Goal: Task Accomplishment & Management: Complete application form

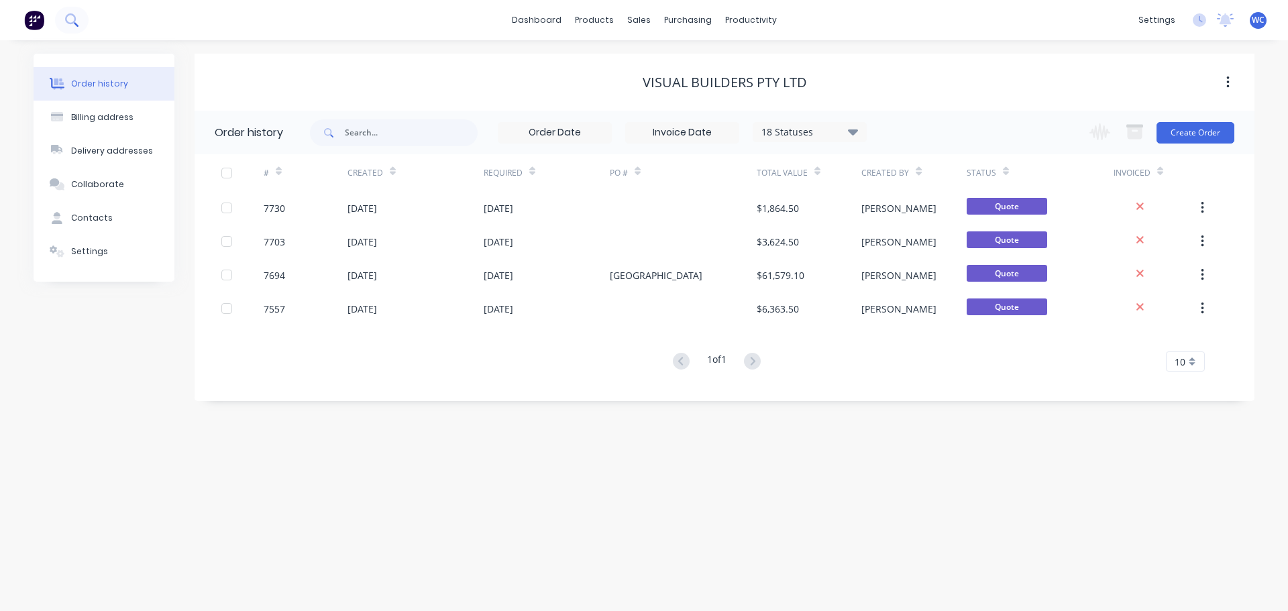
click at [71, 20] on icon at bounding box center [71, 19] width 13 height 13
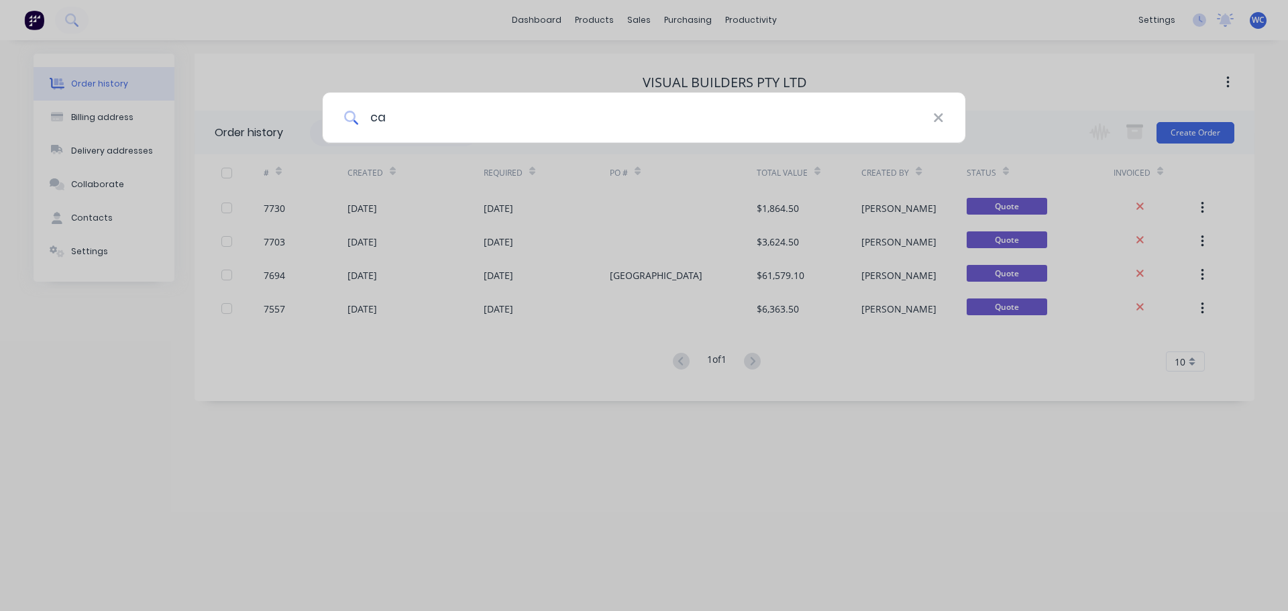
type input "c"
type input "Cash Sale - Pau"
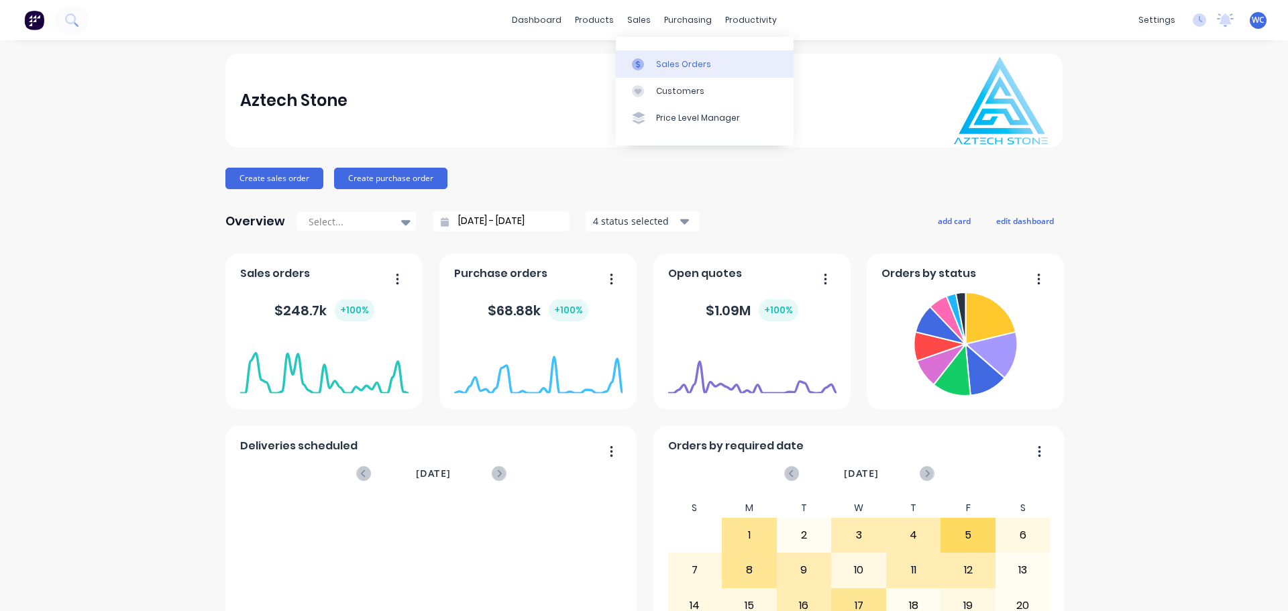
click at [682, 62] on div "Sales Orders" at bounding box center [683, 64] width 55 height 12
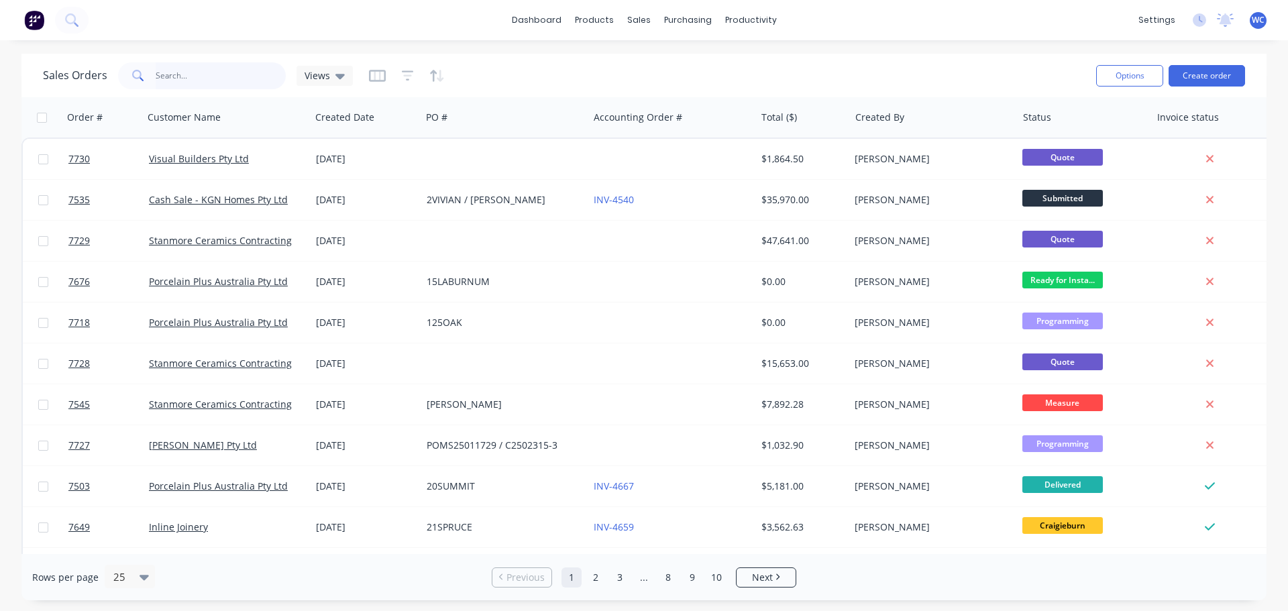
click at [199, 81] on input "text" at bounding box center [221, 75] width 131 height 27
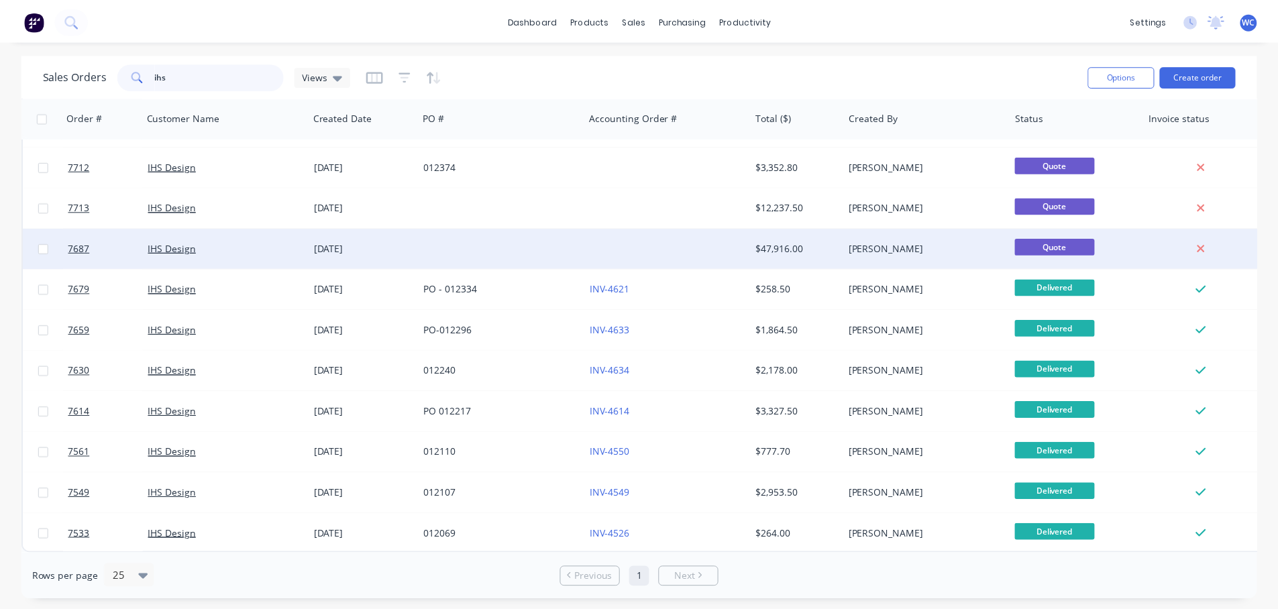
scroll to position [122, 0]
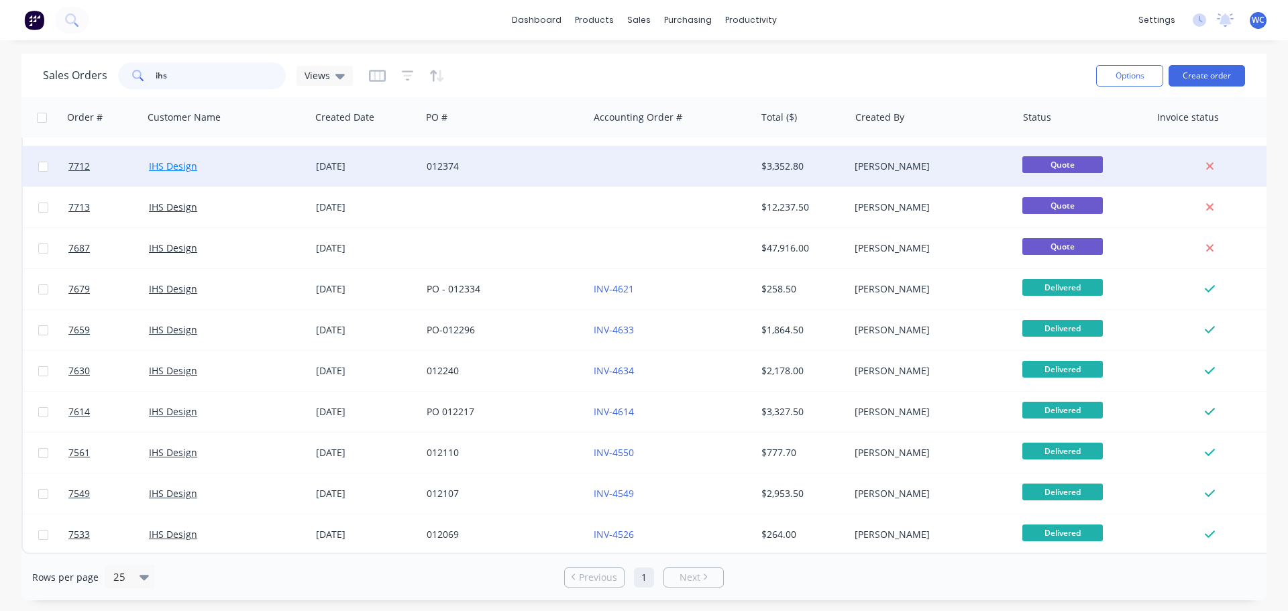
type input "ihs"
click at [173, 160] on link "IHS Design" at bounding box center [173, 166] width 48 height 13
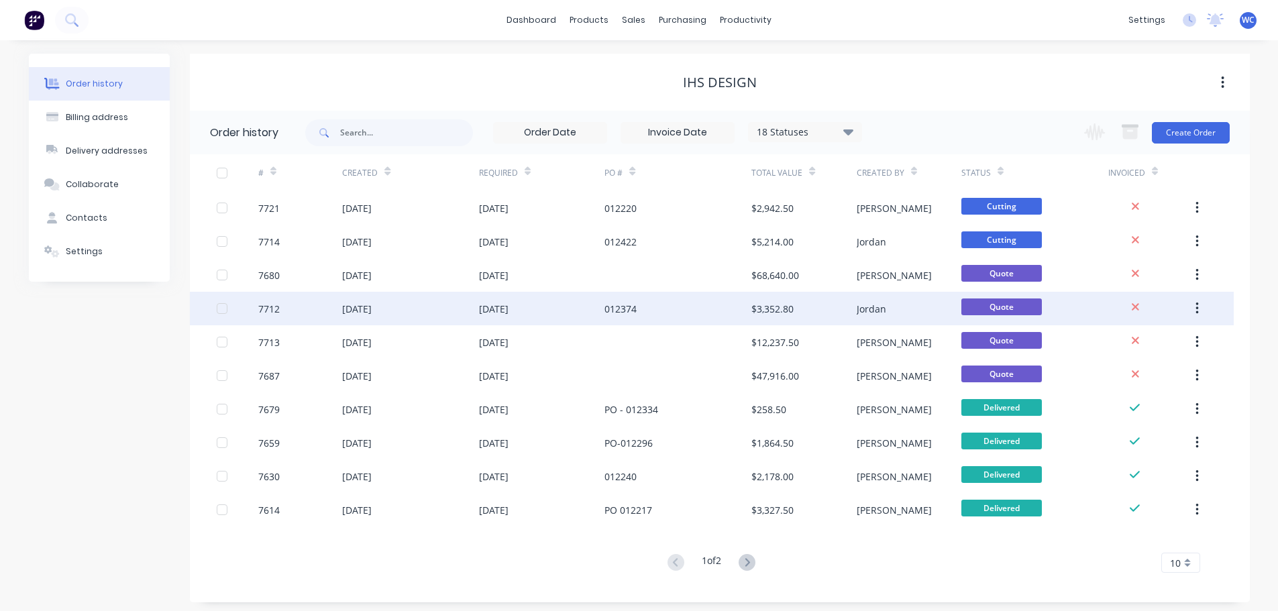
click at [372, 308] on div "04 Sep 2025" at bounding box center [357, 309] width 30 height 14
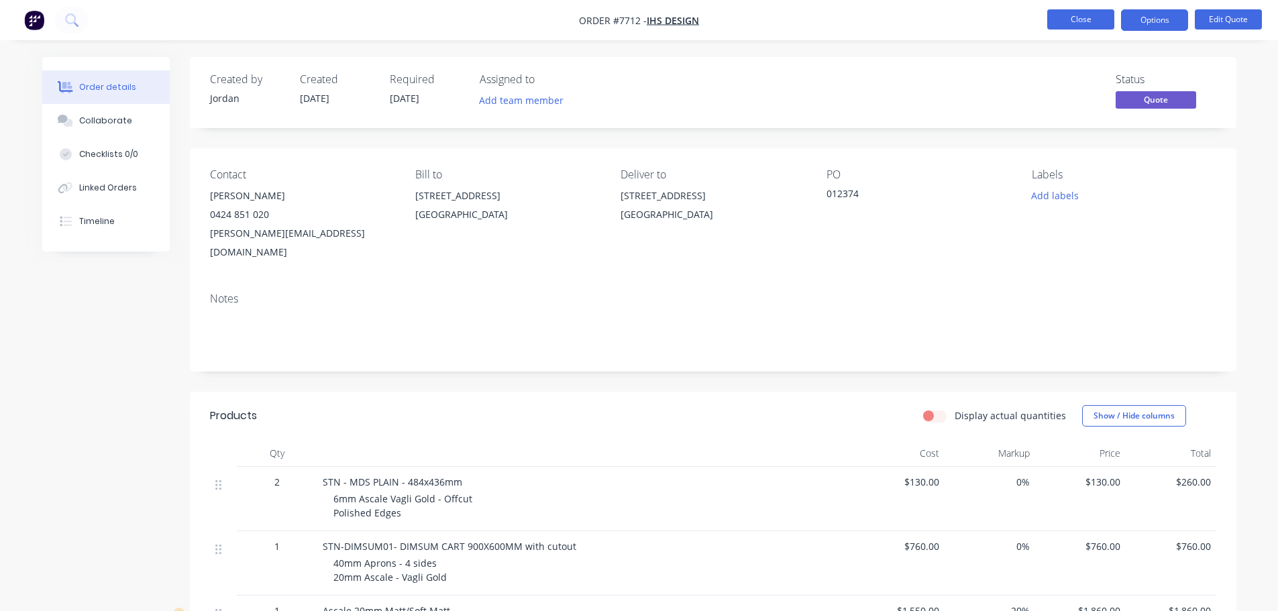
click at [1099, 19] on button "Close" at bounding box center [1080, 19] width 67 height 20
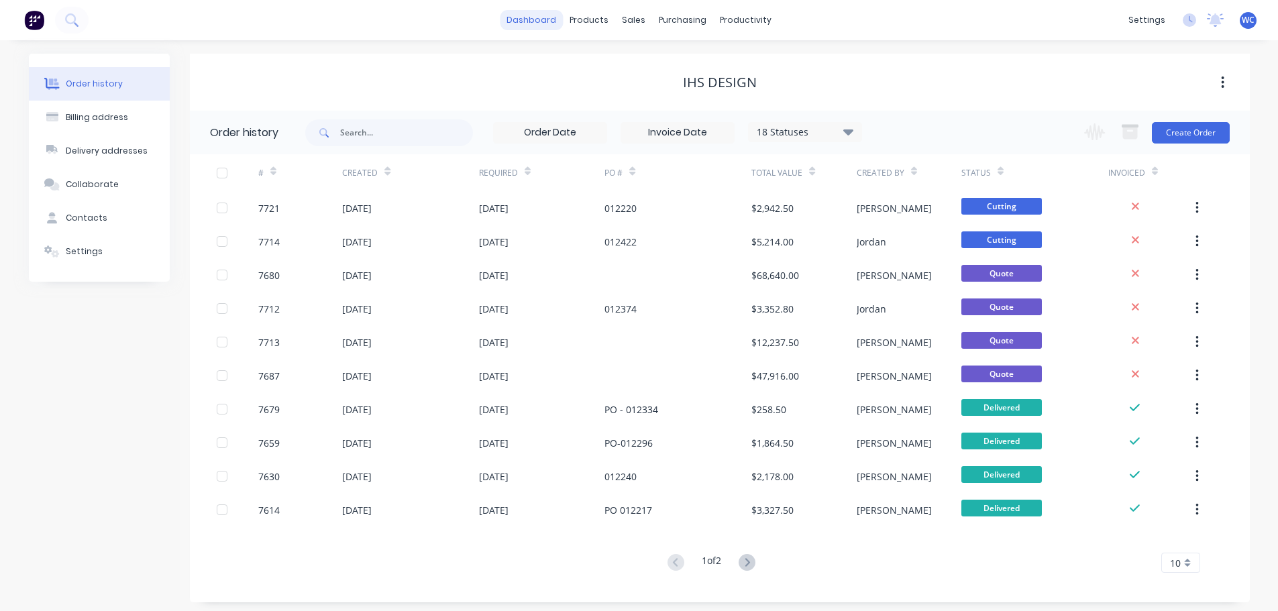
click at [546, 18] on link "dashboard" at bounding box center [531, 20] width 63 height 20
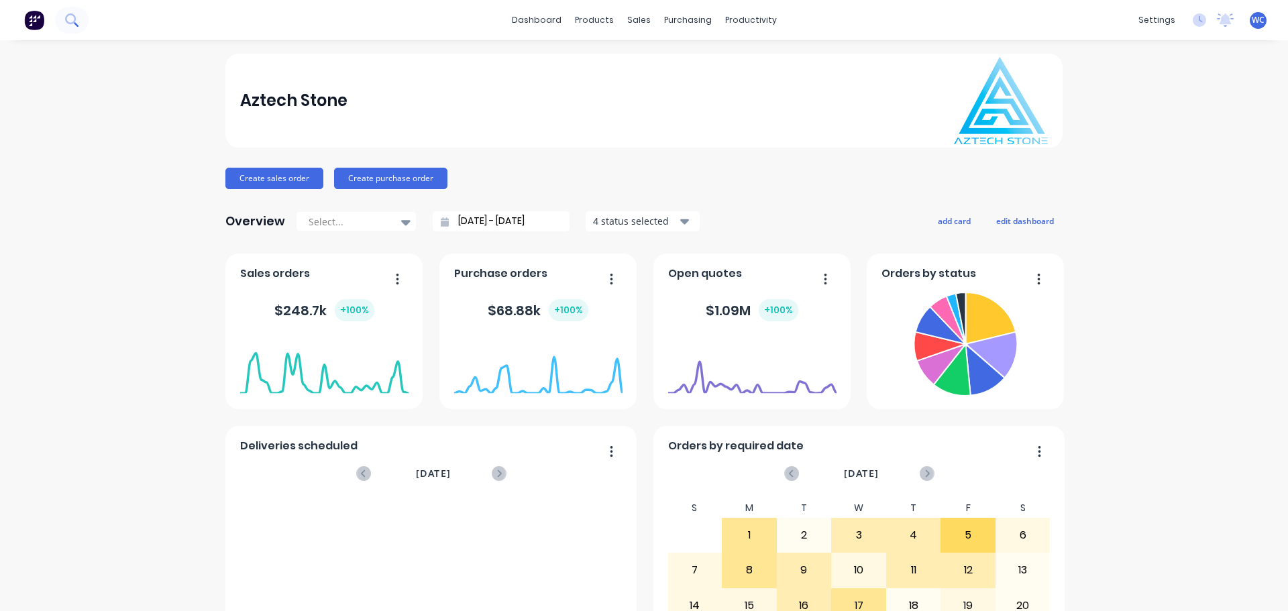
click at [74, 17] on icon at bounding box center [71, 19] width 13 height 13
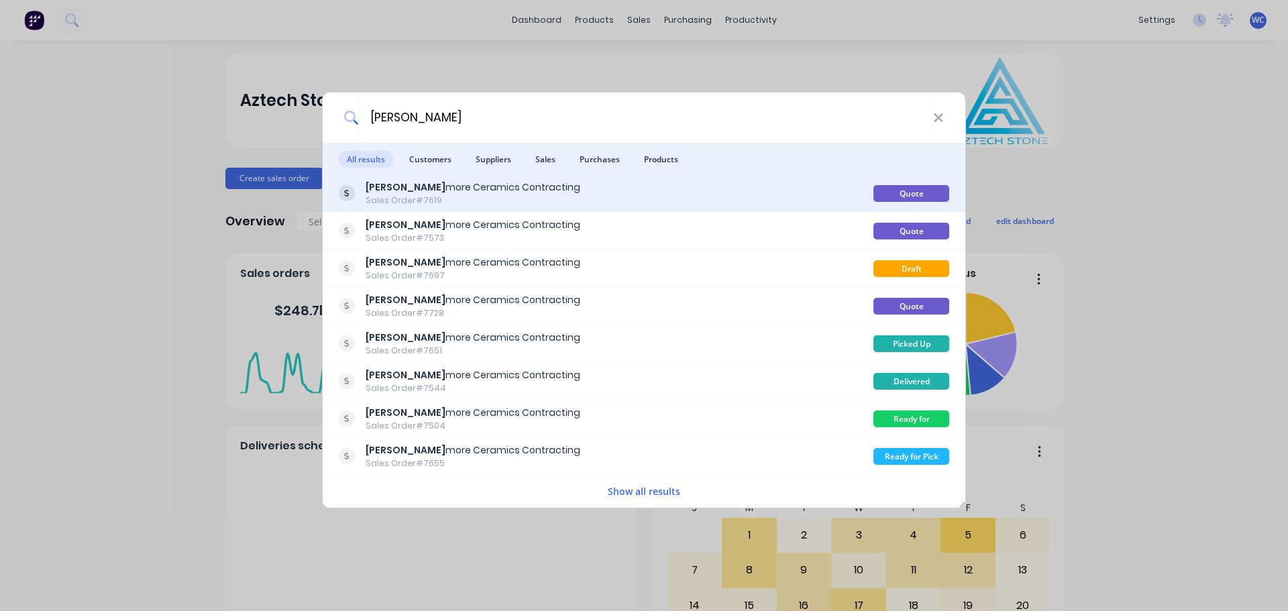
type input "stan"
click at [417, 190] on div "Stan more Ceramics Contracting" at bounding box center [473, 187] width 215 height 14
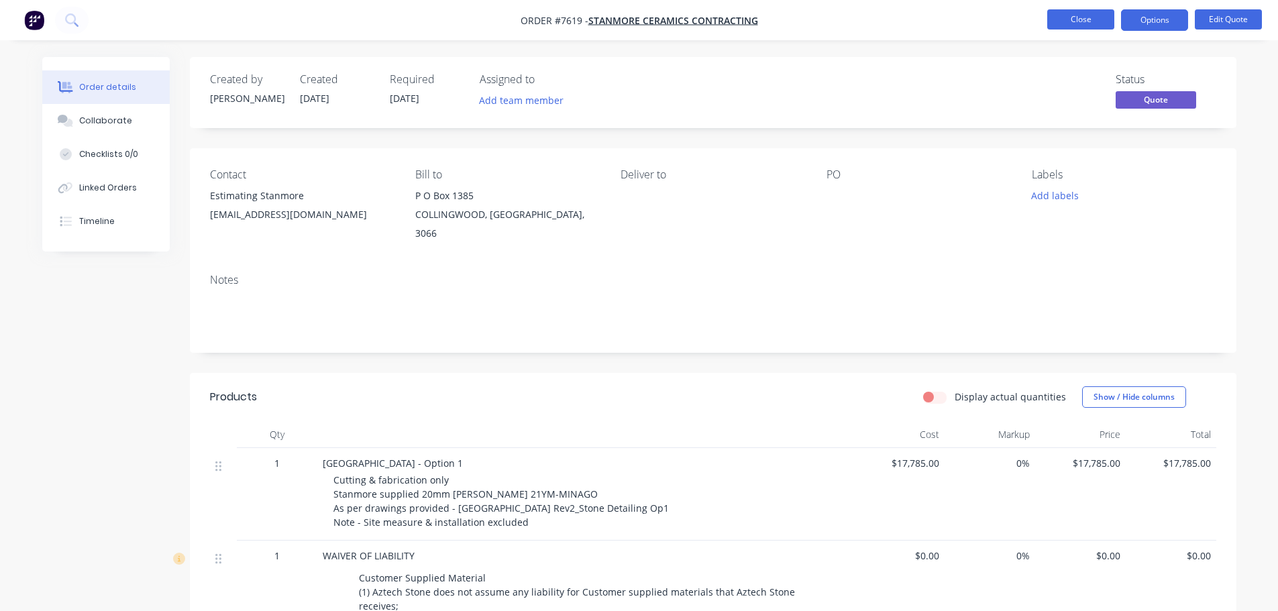
click at [1069, 23] on button "Close" at bounding box center [1080, 19] width 67 height 20
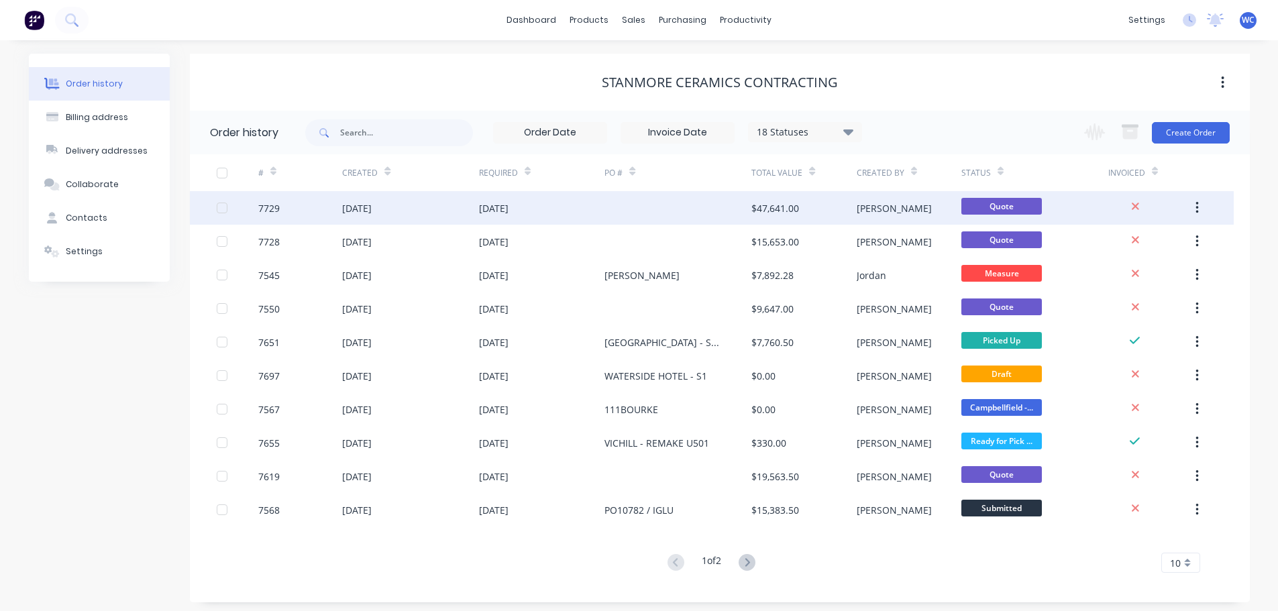
click at [508, 205] on div "[DATE]" at bounding box center [494, 208] width 30 height 14
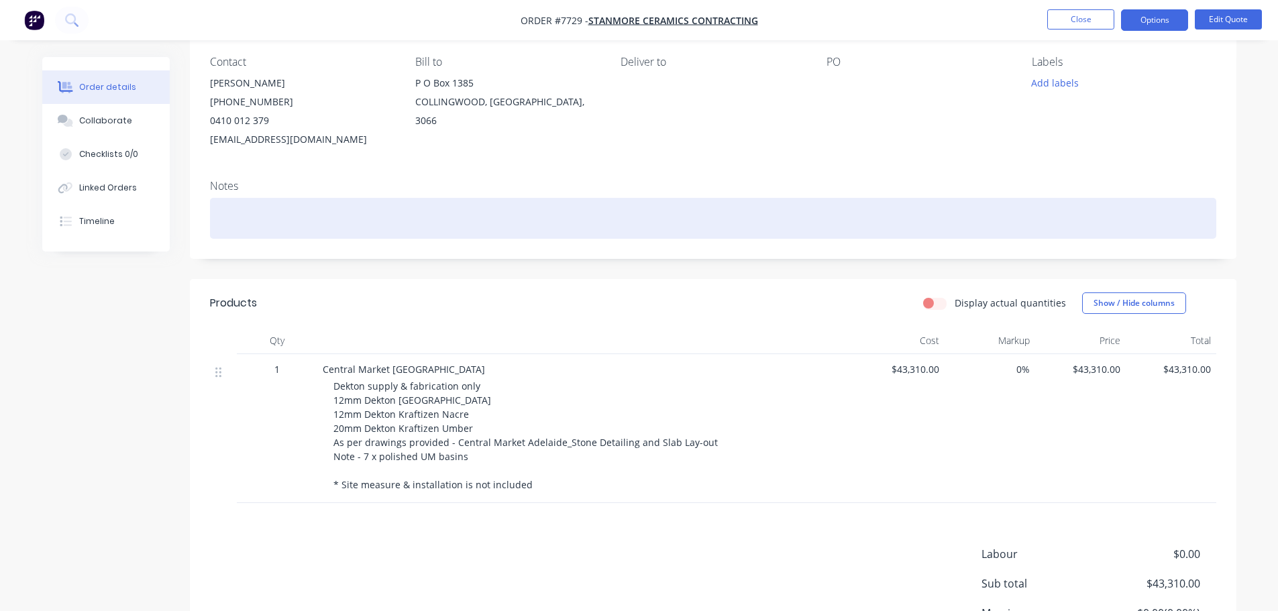
scroll to position [134, 0]
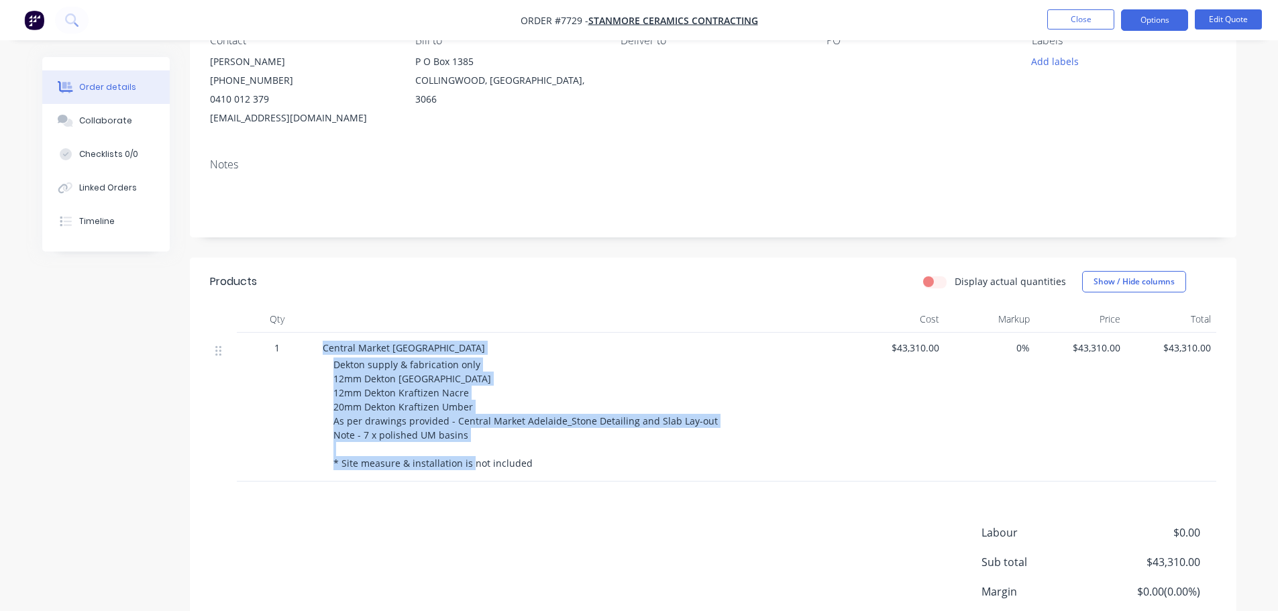
drag, startPoint x: 322, startPoint y: 344, endPoint x: 572, endPoint y: 462, distance: 276.1
click at [572, 462] on div "Central Market Adelaide Dekton supply & fabrication only 12mm Dekton Kreta 12mm…" at bounding box center [585, 407] width 537 height 149
copy div "Central Market Adelaide Dekton supply & fabrication only 12mm Dekton Kreta 12mm…"
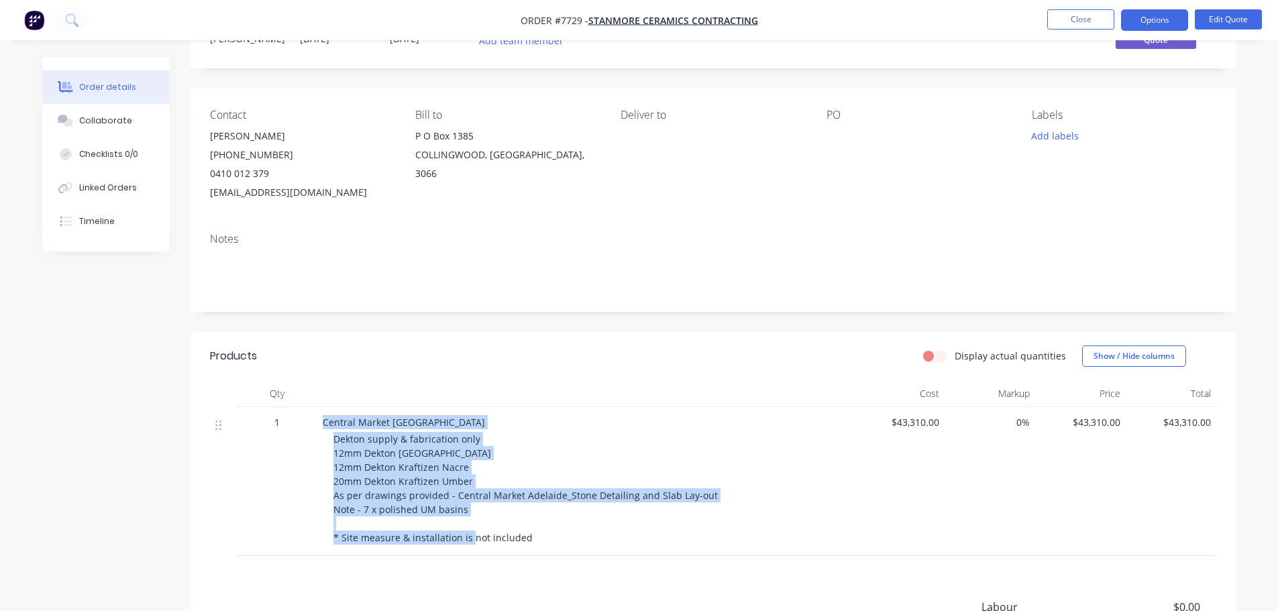
scroll to position [0, 0]
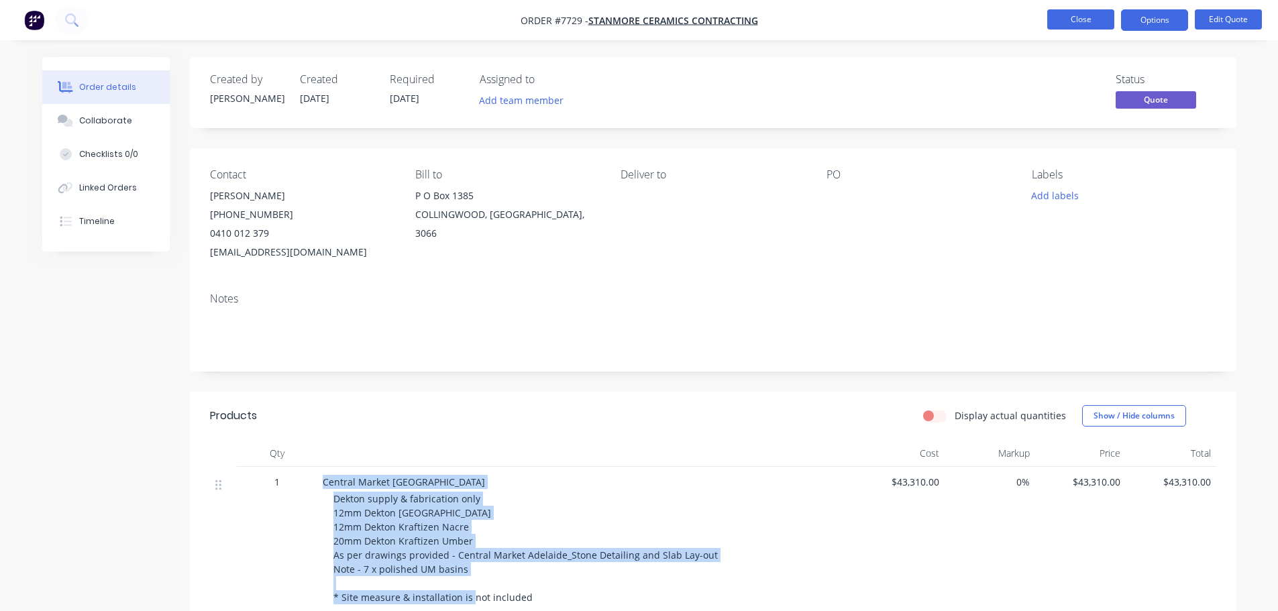
click at [1088, 21] on button "Close" at bounding box center [1080, 19] width 67 height 20
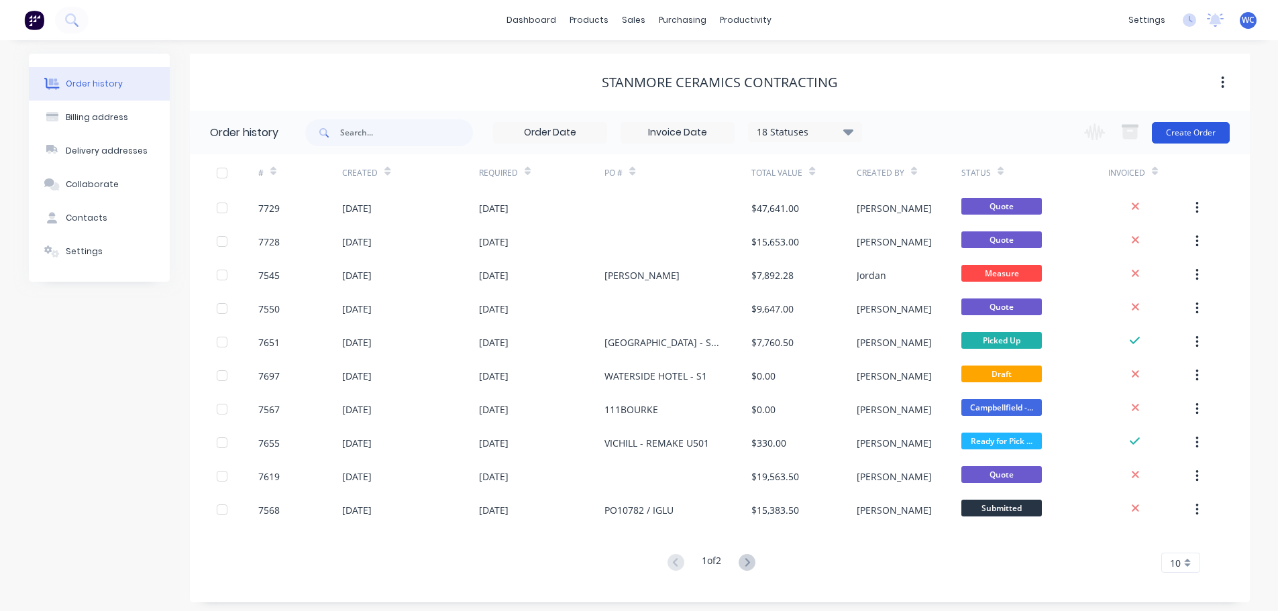
click at [1177, 136] on button "Create Order" at bounding box center [1191, 132] width 78 height 21
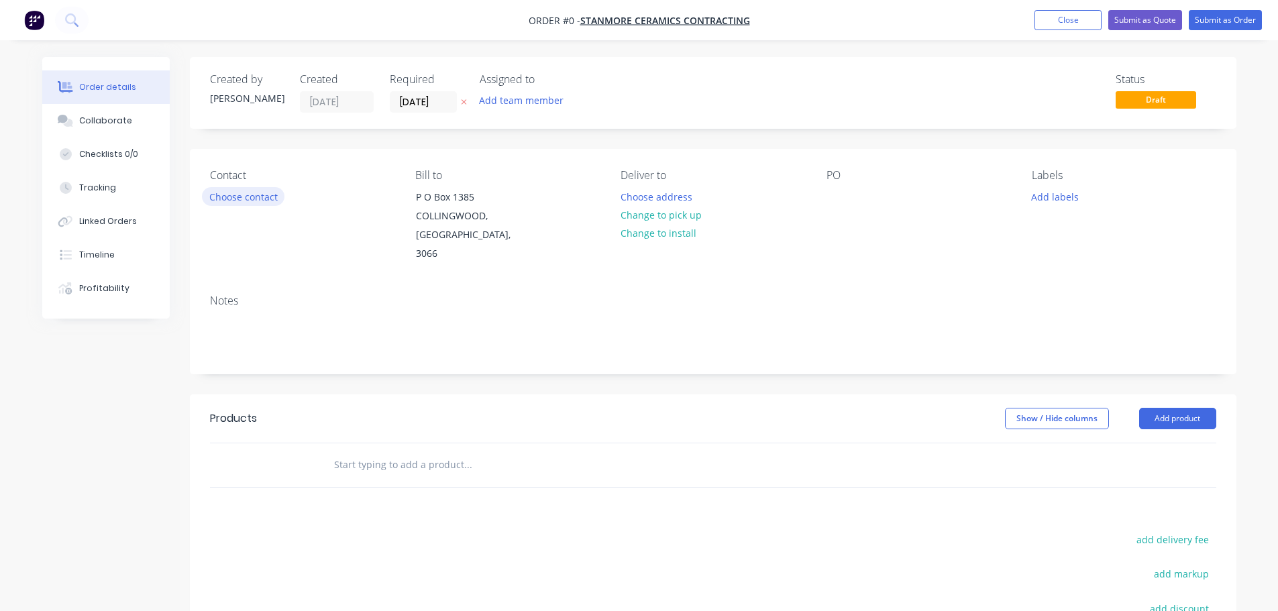
click at [239, 197] on button "Choose contact" at bounding box center [243, 196] width 83 height 18
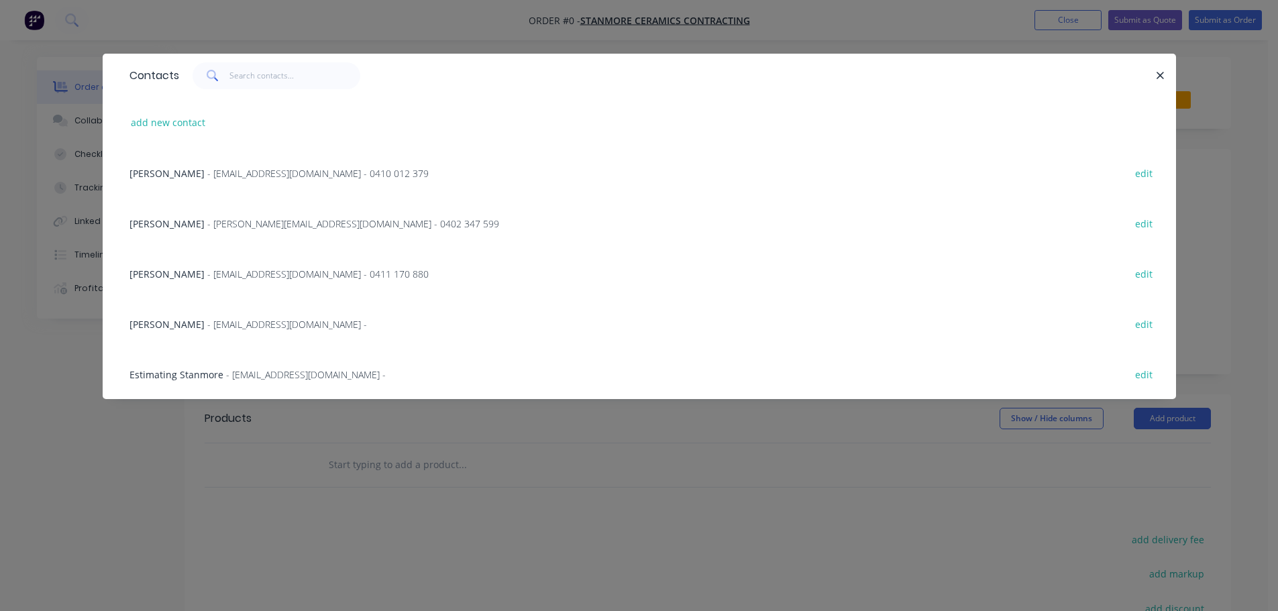
click at [207, 172] on span "- contractsadmin@stanmor.com.au - 0410 012 379" at bounding box center [317, 173] width 221 height 13
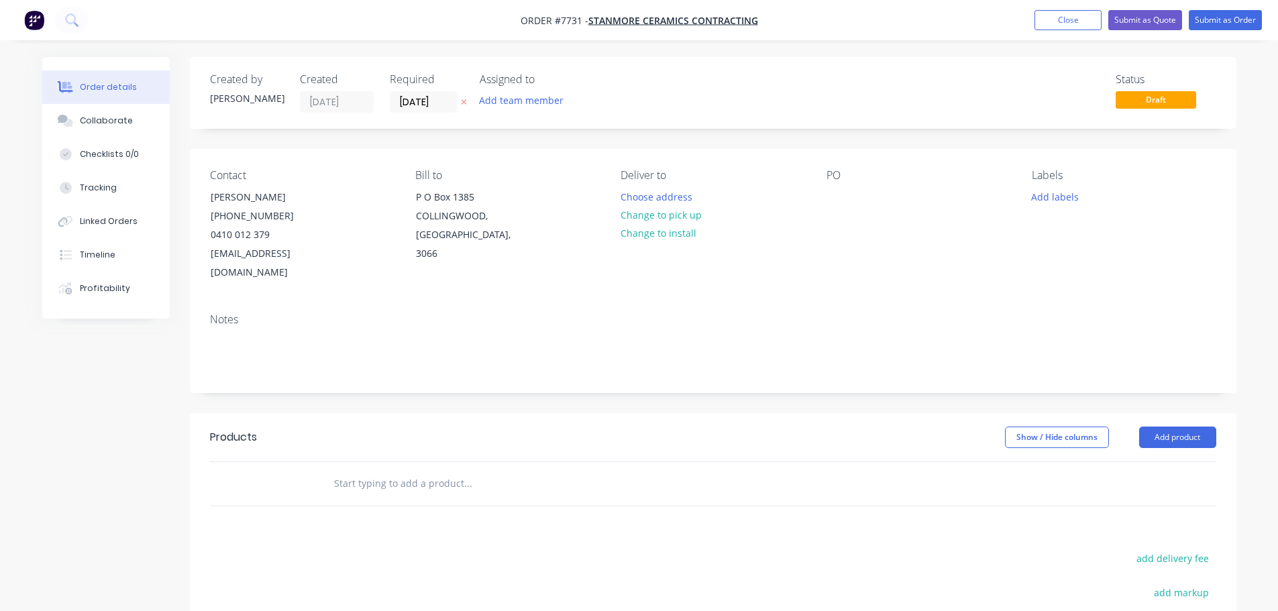
click at [454, 474] on input "text" at bounding box center [467, 483] width 268 height 27
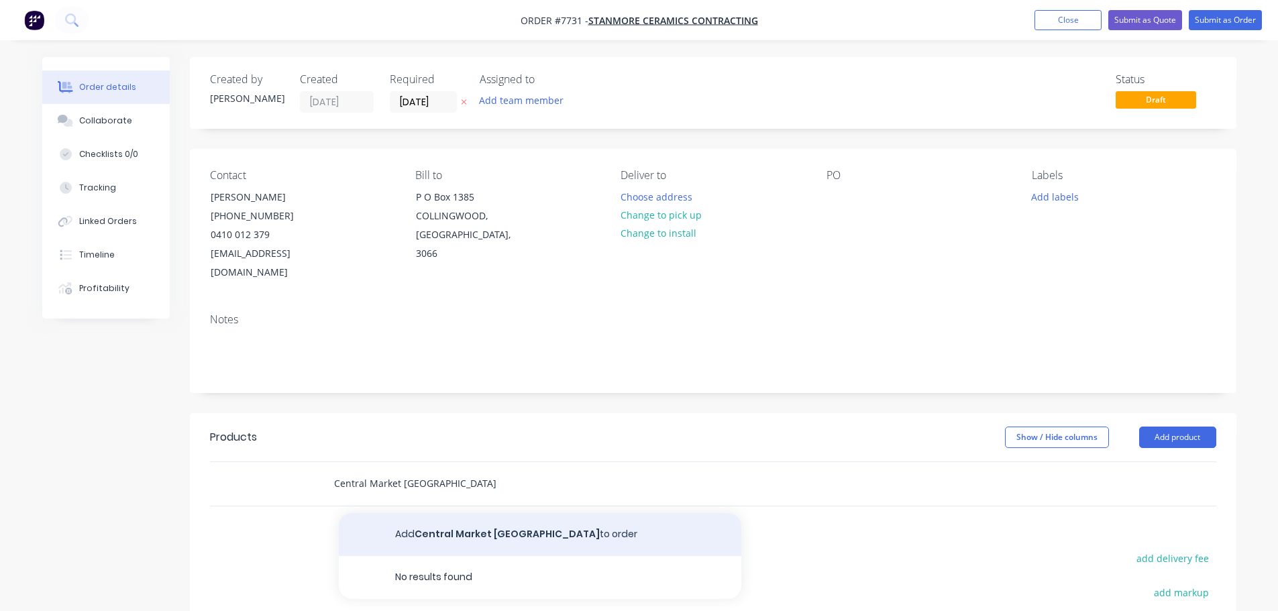
type input "Central Market Adelaide"
click at [456, 513] on button "Add Central Market Adelaide to order" at bounding box center [540, 534] width 402 height 43
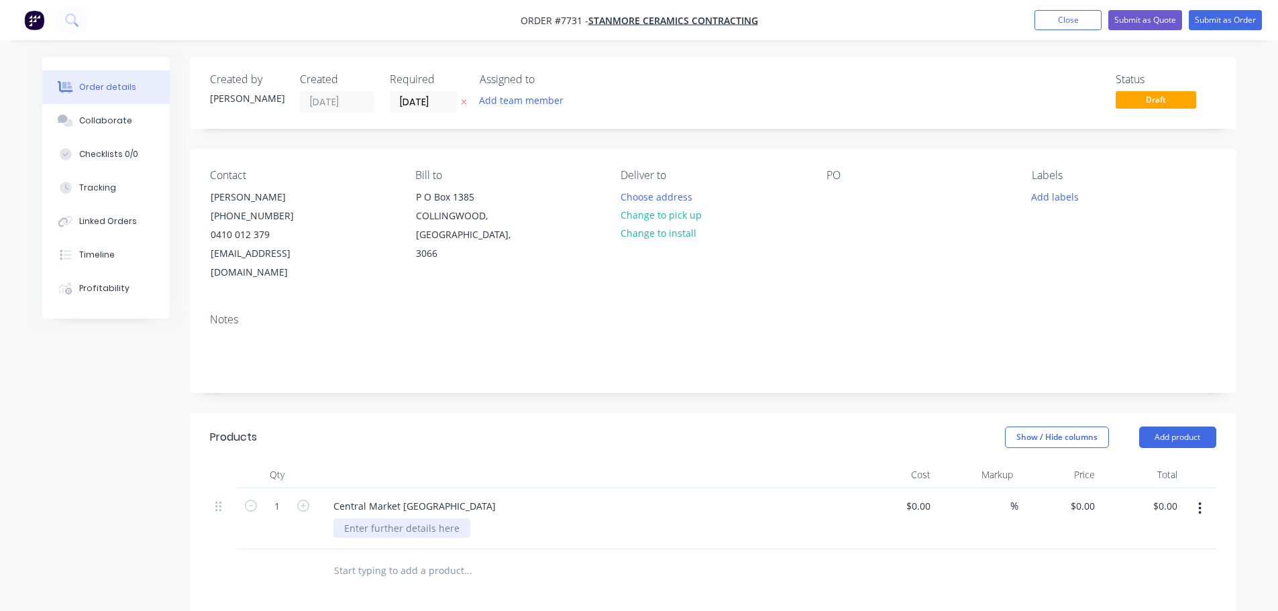
click at [403, 519] on div at bounding box center [401, 528] width 137 height 19
paste div
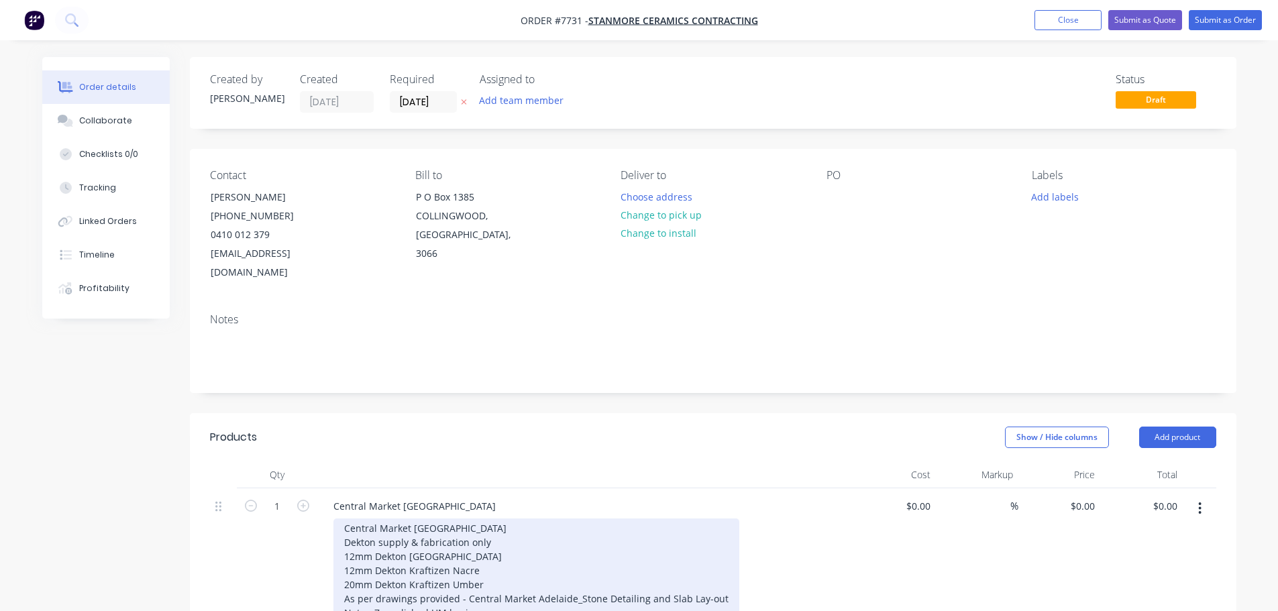
click at [349, 565] on div "Central Market Adelaide Dekton supply & fabrication only 12mm Dekton Kreta 12mm…" at bounding box center [536, 585] width 406 height 132
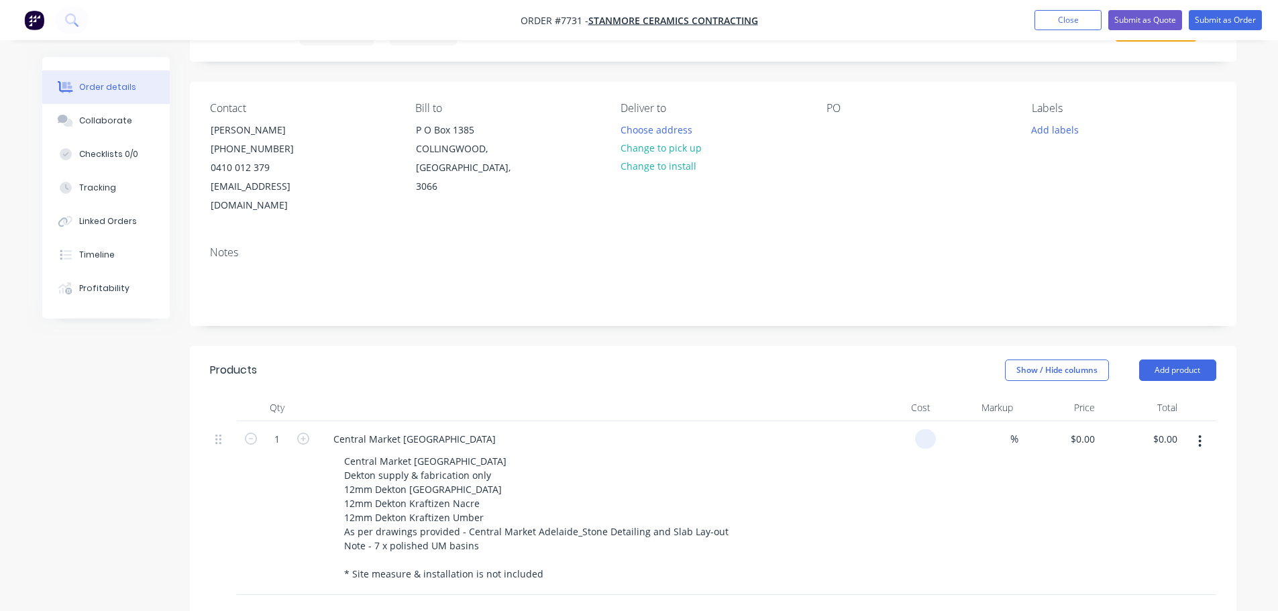
click at [928, 429] on input at bounding box center [927, 438] width 15 height 19
type input "$27,685.00"
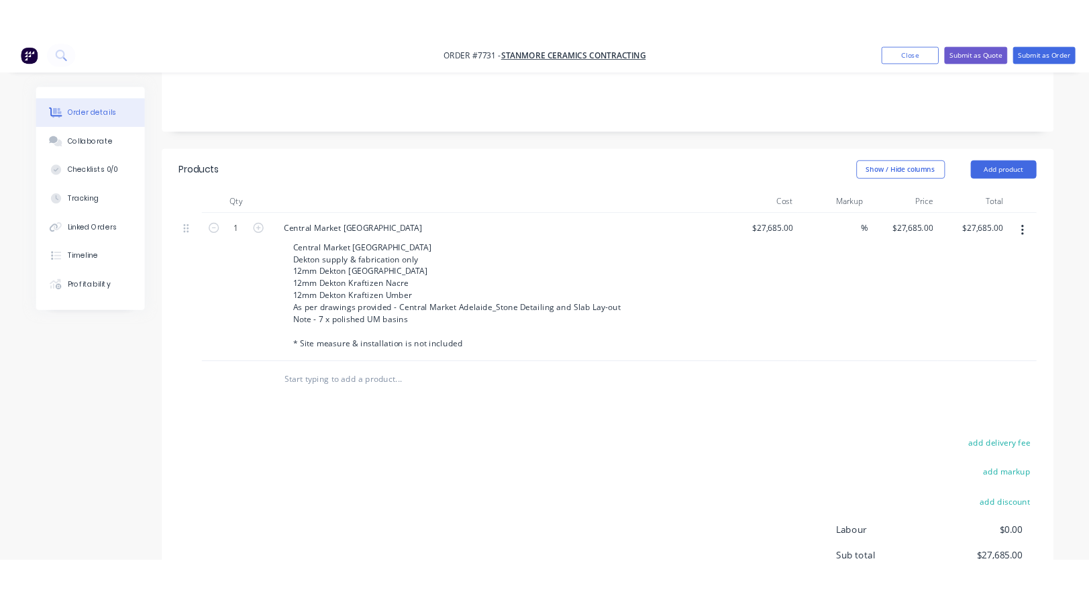
scroll to position [217, 0]
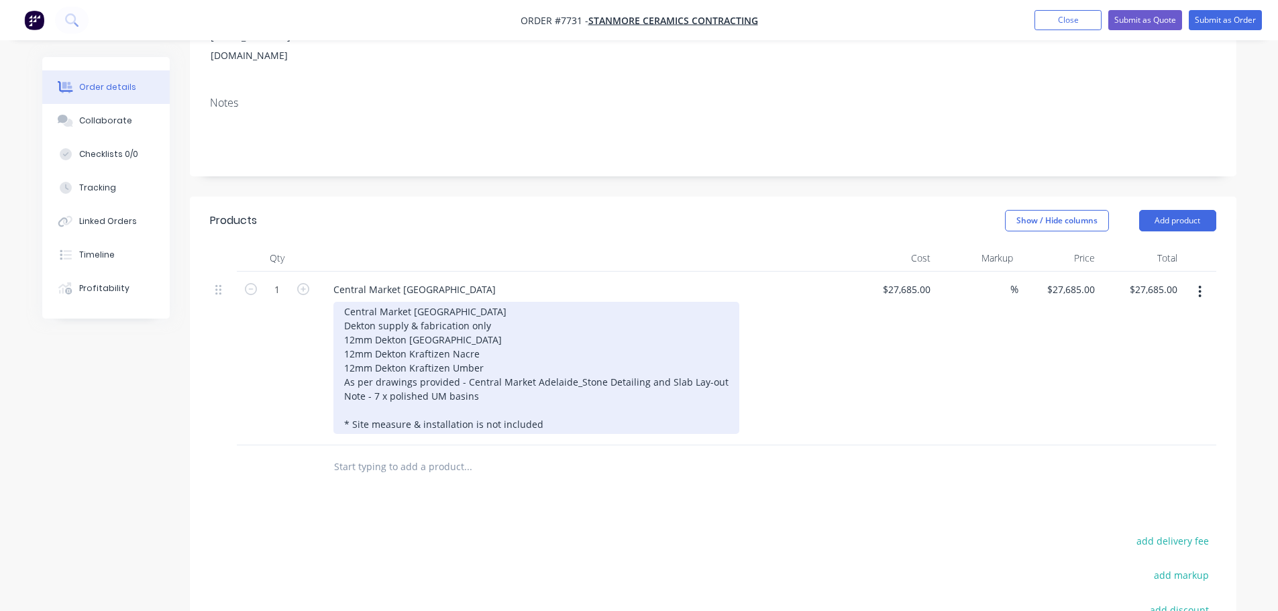
click at [480, 379] on div "Central Market Adelaide Dekton supply & fabrication only 12mm Dekton Kreta 12mm…" at bounding box center [536, 368] width 406 height 132
click at [488, 378] on div "Central Market Adelaide Dekton supply & fabrication only 12mm Dekton Kreta 12mm…" at bounding box center [536, 368] width 406 height 132
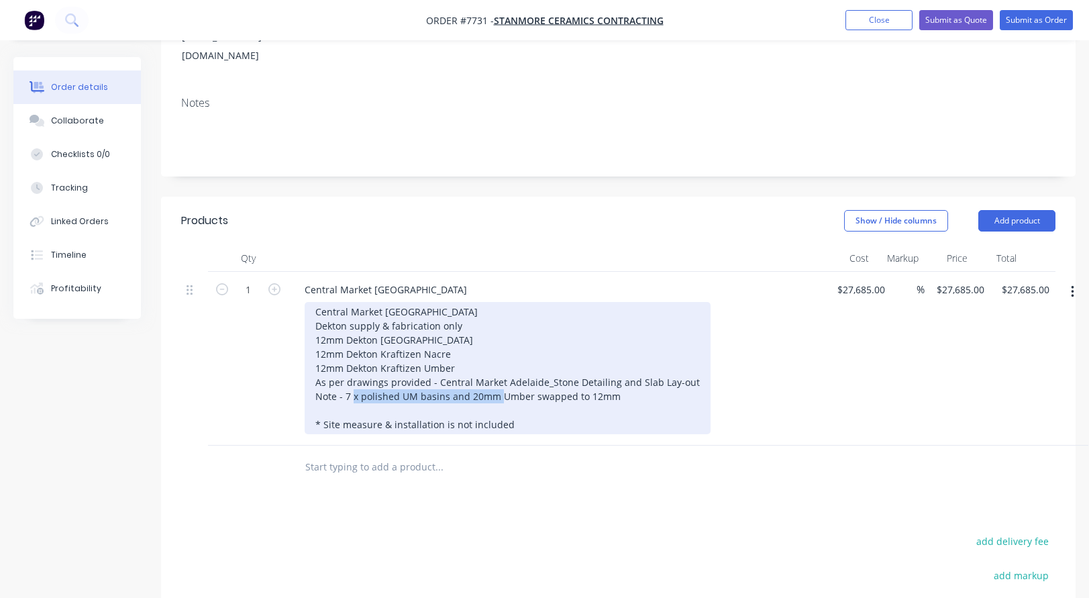
drag, startPoint x: 448, startPoint y: 376, endPoint x: 610, endPoint y: 382, distance: 161.8
click at [610, 380] on div "Central Market Adelaide Dekton supply & fabrication only 12mm Dekton Kreta 12mm…" at bounding box center [508, 368] width 406 height 132
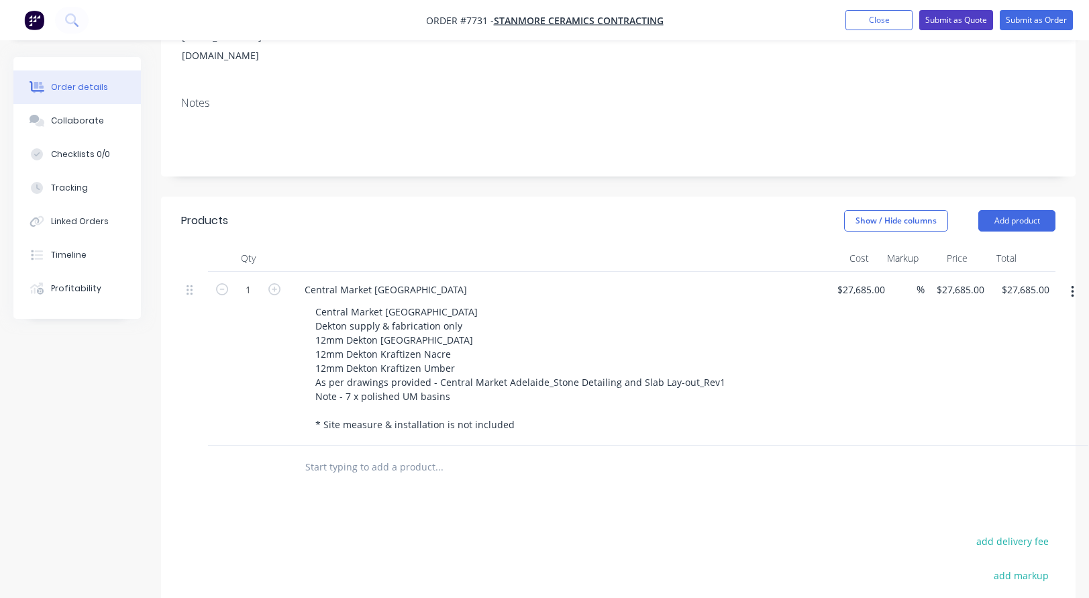
click at [958, 20] on button "Submit as Quote" at bounding box center [956, 20] width 74 height 20
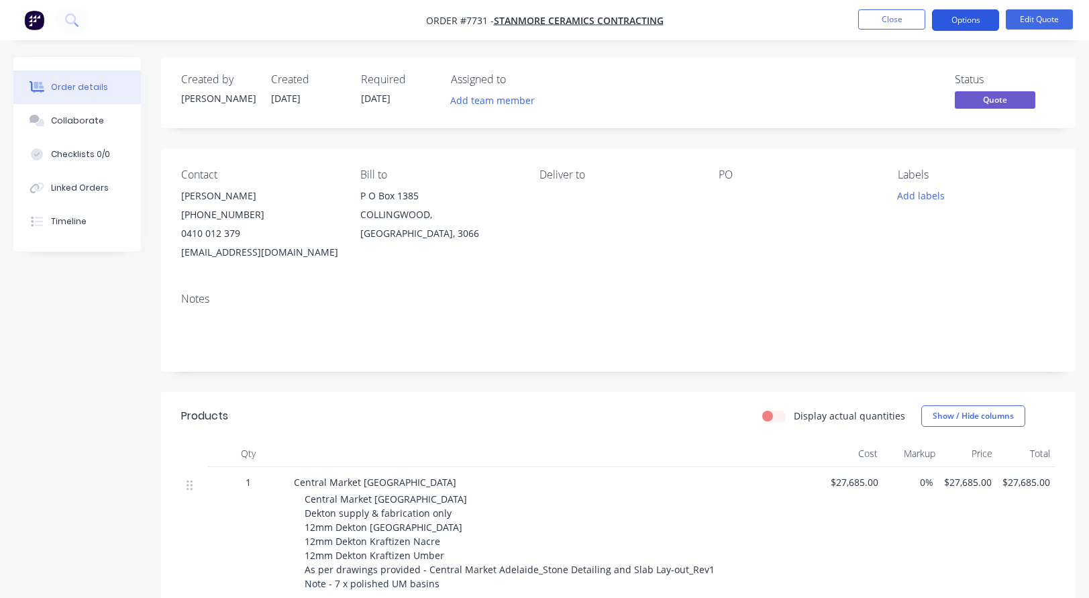
click at [961, 19] on button "Options" at bounding box center [965, 19] width 67 height 21
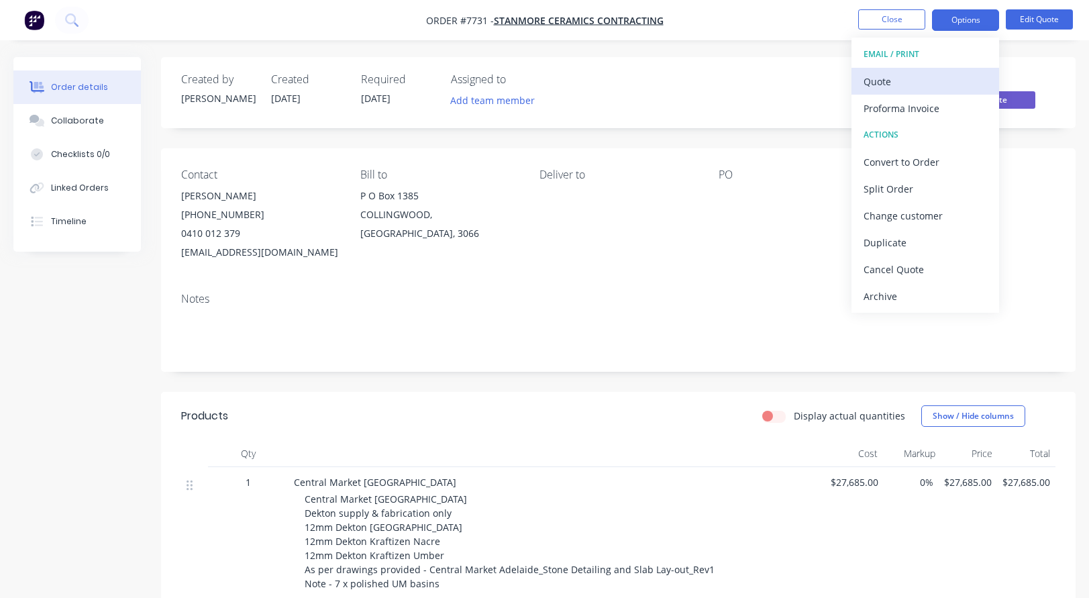
click at [895, 76] on div "Quote" at bounding box center [924, 81] width 123 height 19
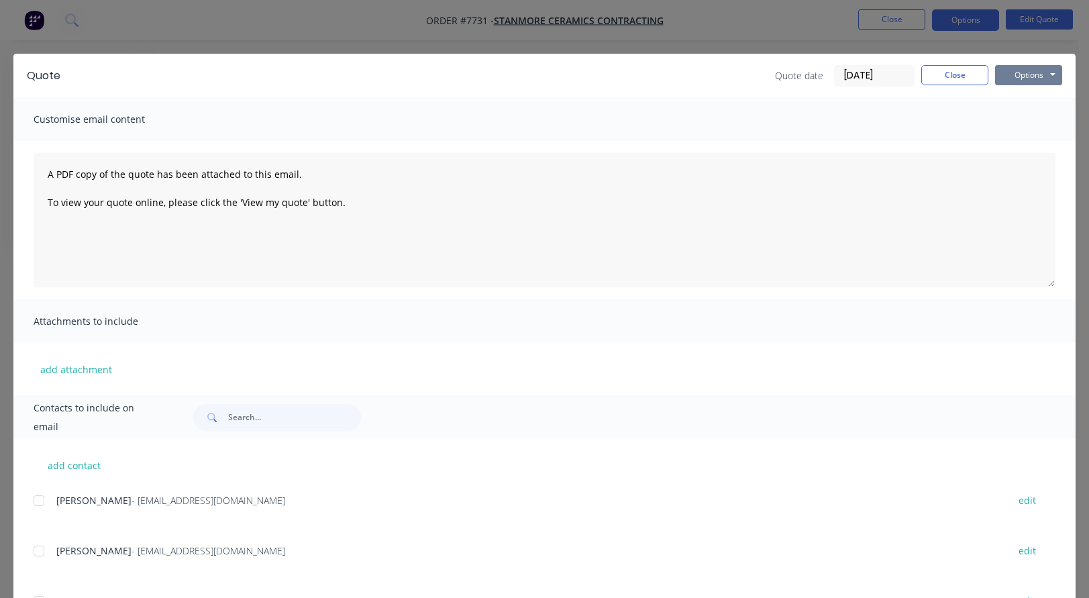
click at [1001, 73] on button "Options" at bounding box center [1028, 75] width 67 height 20
click at [1016, 96] on button "Preview" at bounding box center [1038, 99] width 86 height 22
click at [957, 76] on button "Close" at bounding box center [954, 75] width 67 height 20
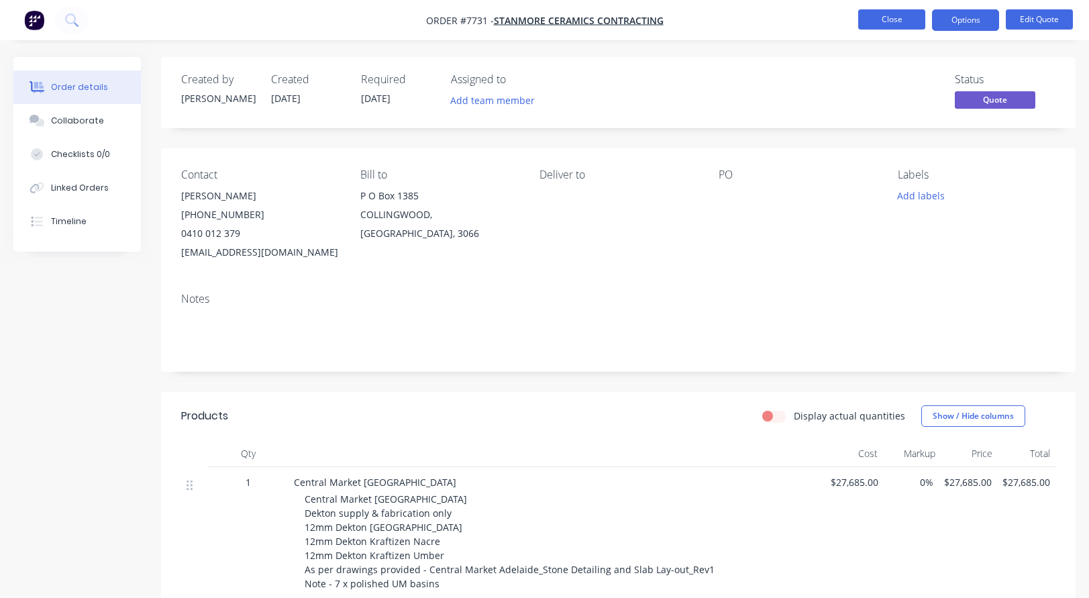
click at [882, 18] on button "Close" at bounding box center [891, 19] width 67 height 20
